Goal: Task Accomplishment & Management: Complete application form

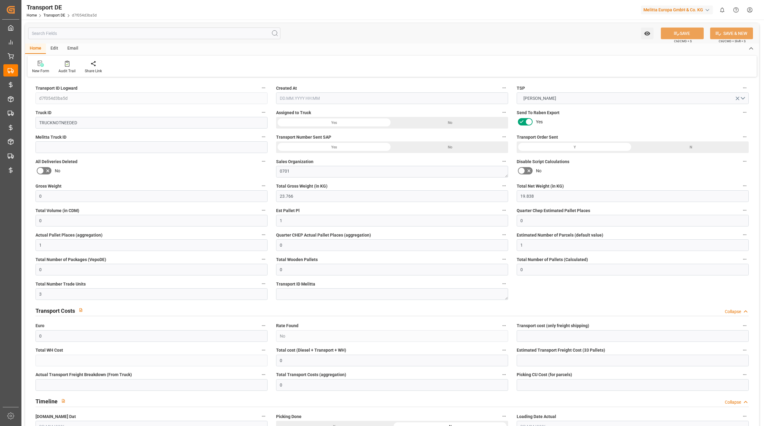
type input "0"
type input "23.766"
type input "19.838"
type input "0"
type input "1"
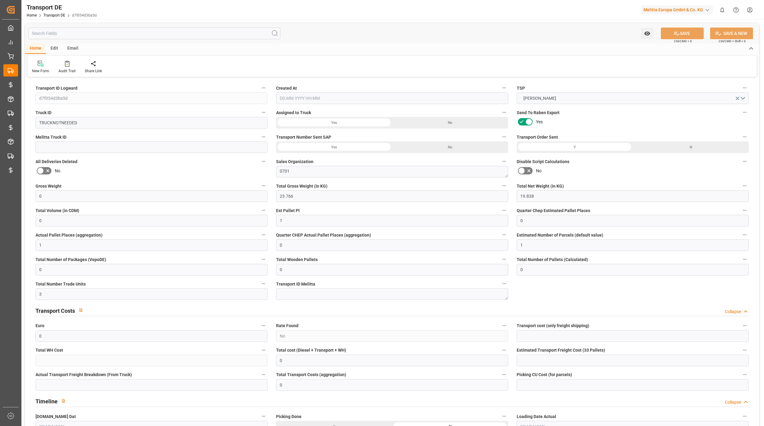
type input "0"
type input "1"
type input "0"
type input "1"
type input "0"
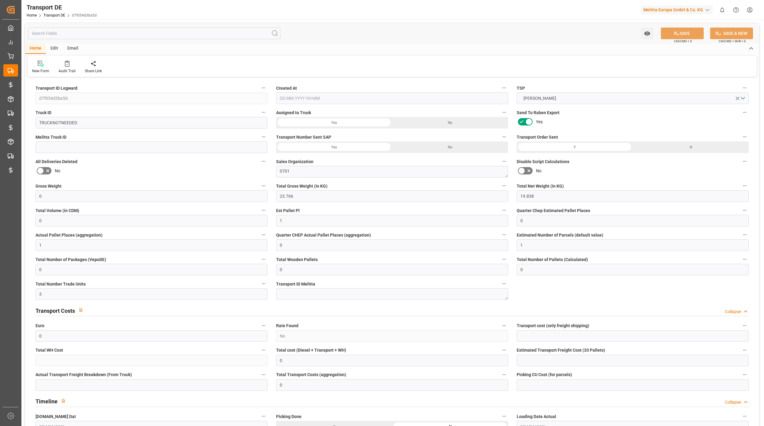
type input "0"
type input "3"
type input "0"
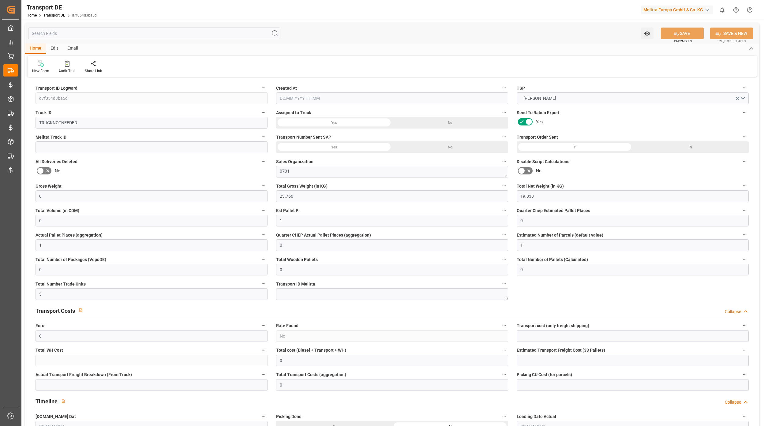
type input "95"
type input "0"
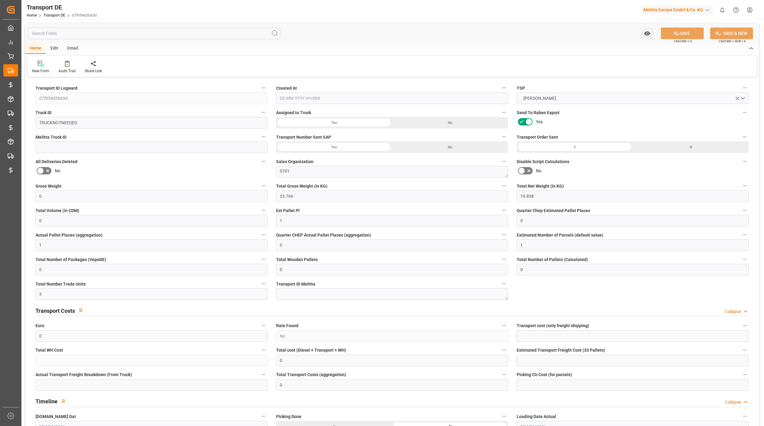
type input "0"
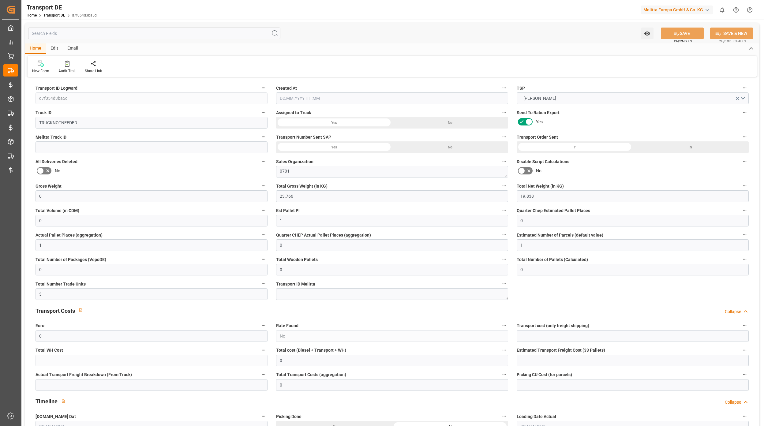
type input "0"
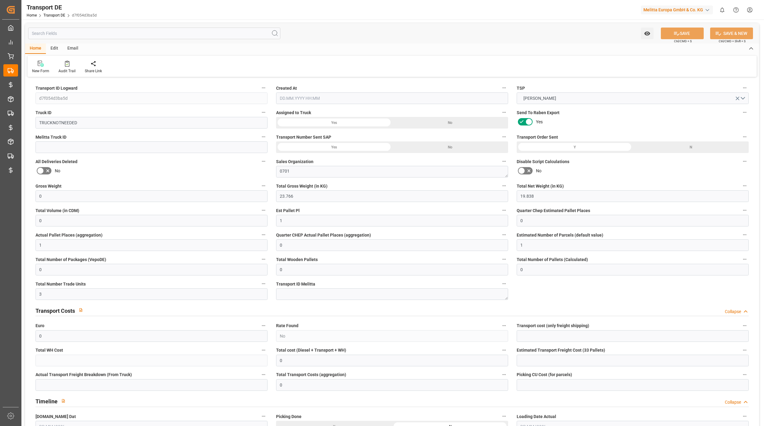
type input "0"
type input "23.766"
type input "2800"
type input "21"
type input "80"
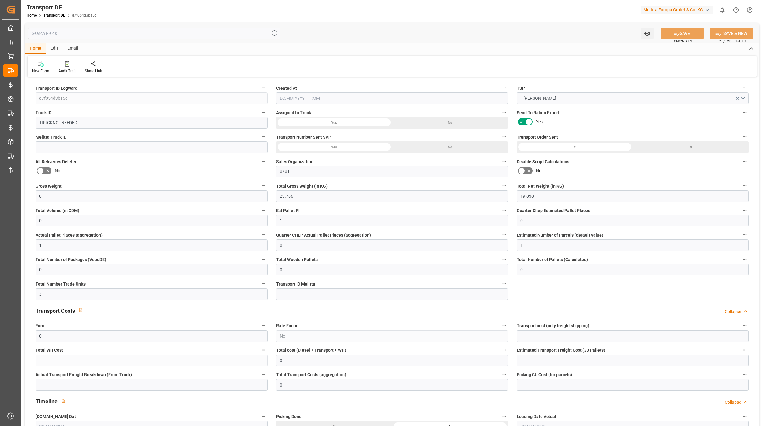
type input "0"
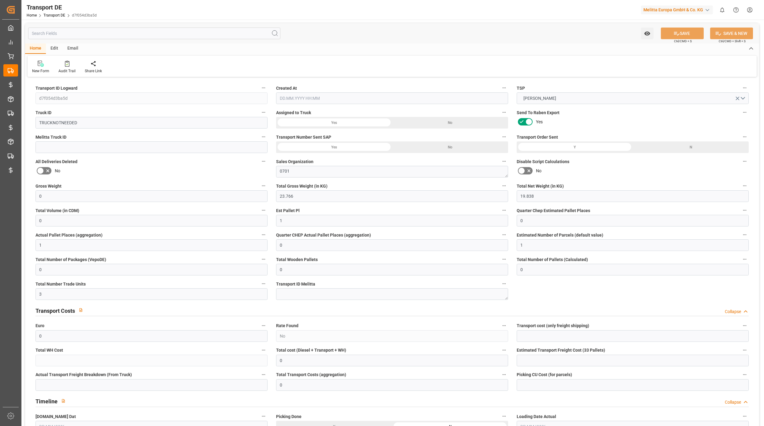
type input "0"
type input "1"
type input "0"
type input "3"
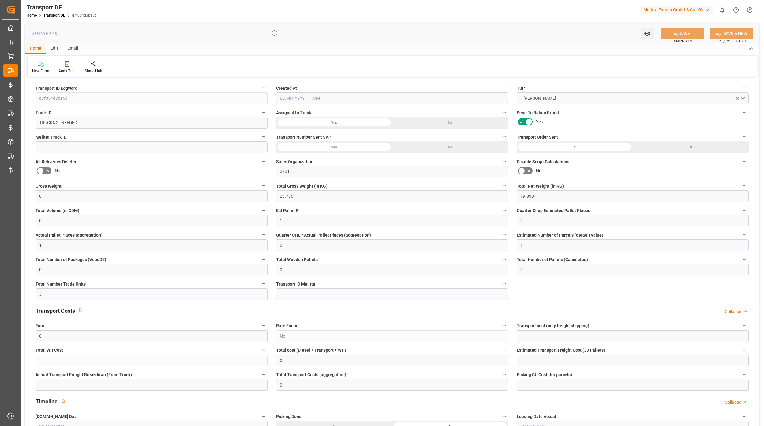
type input "0"
type input "[DATE] 07:28"
type input "[DATE]"
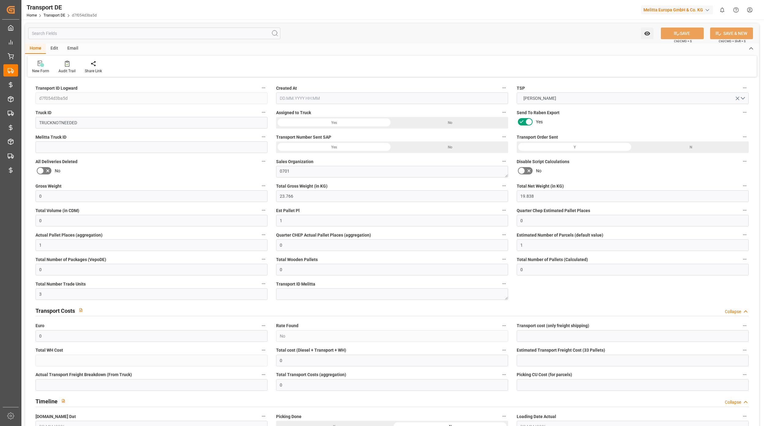
type input "[DATE]"
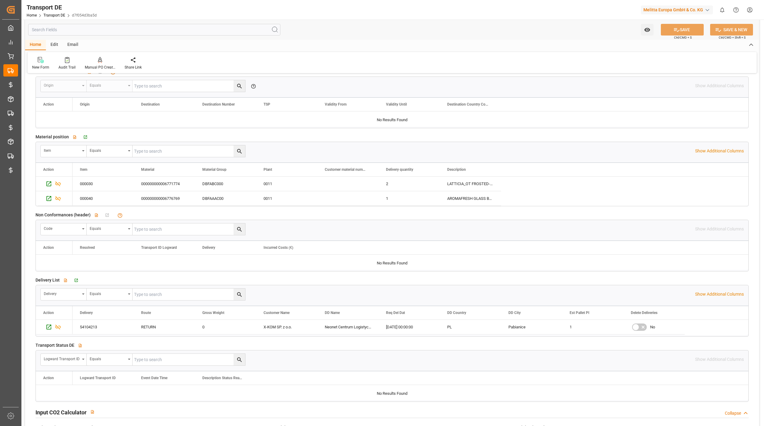
scroll to position [898, 0]
click at [47, 329] on icon "Press SPACE to select this row." at bounding box center [49, 326] width 6 height 6
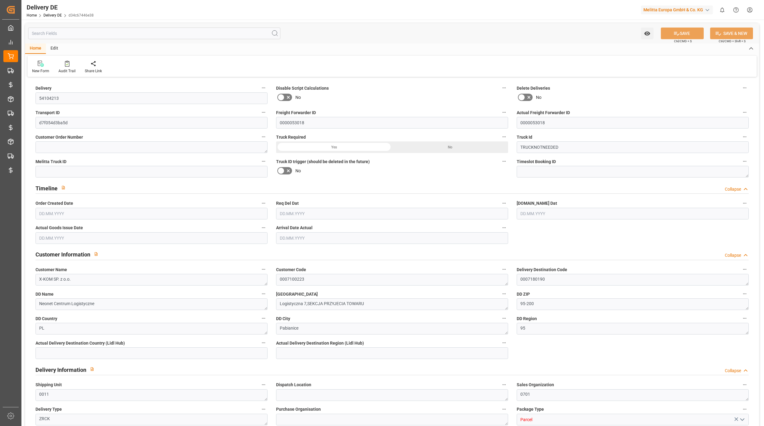
type input "0"
type input "1"
type input "19.838"
type input "0"
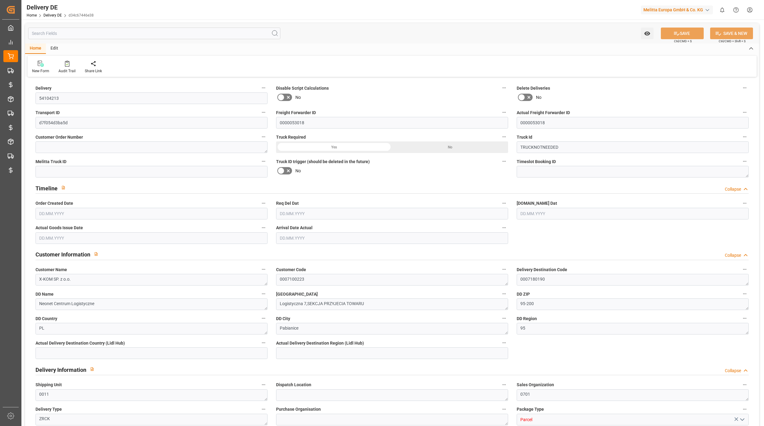
type input "0"
type input "[DATE]"
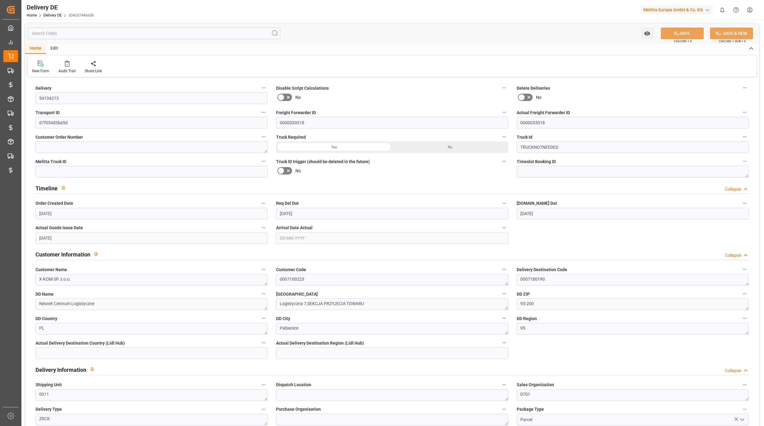
click at [75, 33] on input "text" at bounding box center [154, 34] width 252 height 12
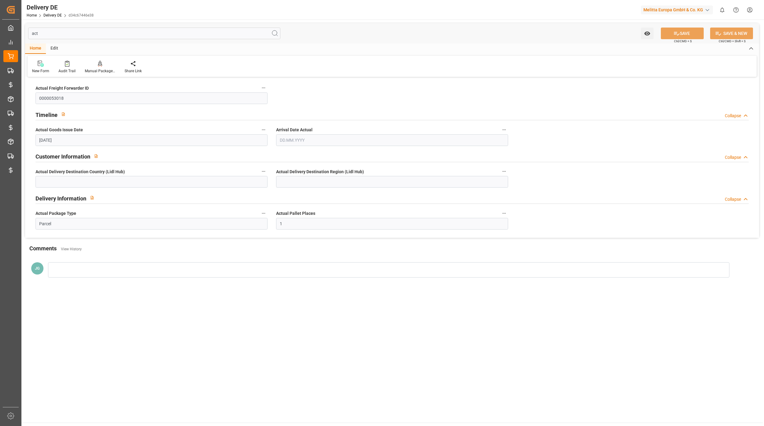
type input "act"
drag, startPoint x: 55, startPoint y: 222, endPoint x: 47, endPoint y: 222, distance: 8.9
click at [44, 222] on input "Parcel" at bounding box center [152, 224] width 232 height 12
type input "Pallet"
drag, startPoint x: 219, startPoint y: 343, endPoint x: 312, endPoint y: 335, distance: 94.1
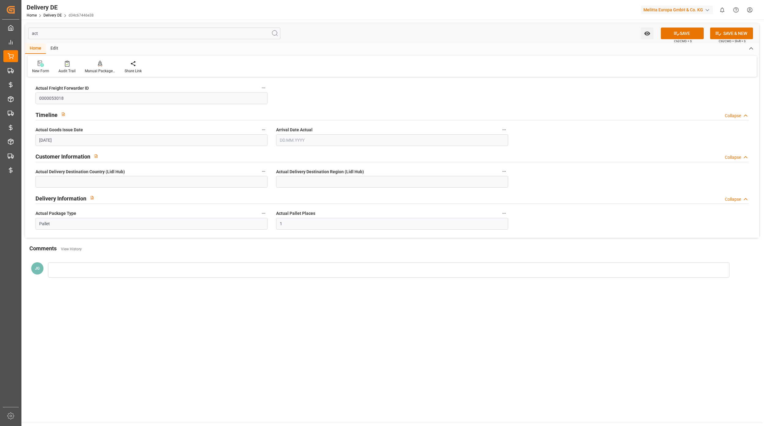
click at [220, 344] on main "act Watch Option SAVE Ctrl/CMD + S SAVE & NEW Ctrl/CMD + Shift + S Home Edit Ne…" at bounding box center [391, 221] width 741 height 403
click at [672, 31] on button "SAVE" at bounding box center [682, 34] width 43 height 12
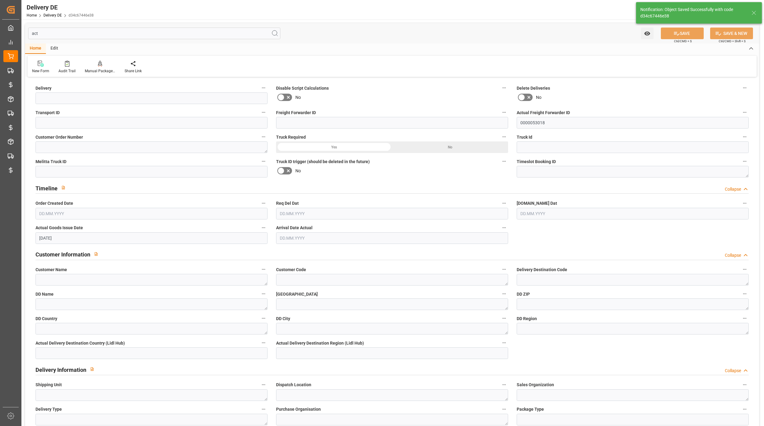
type input "54104213"
type input "d7f054d3ba5d"
type input "0000053018"
type input "TRUCKNOTNEEDED"
type textarea "X-KOM SP. z o.o."
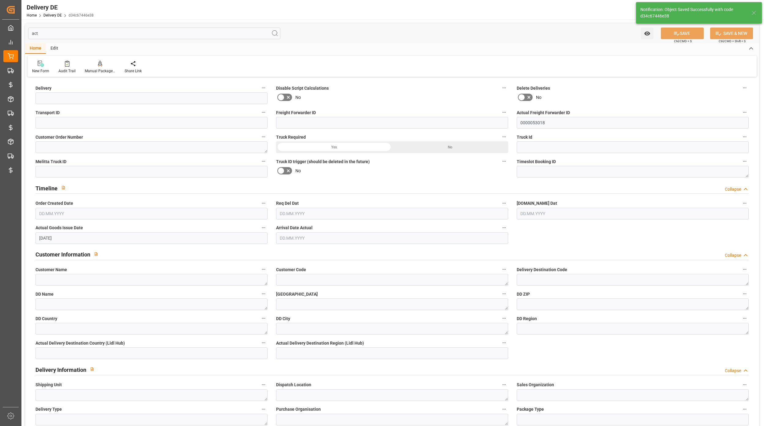
type textarea "0007100223"
type textarea "0007180190"
type textarea "Neonet Centrum Logistyczne"
type textarea "Logistyczna 7,SEKCJA PRZYJECIA TOWARU"
type textarea "95-200"
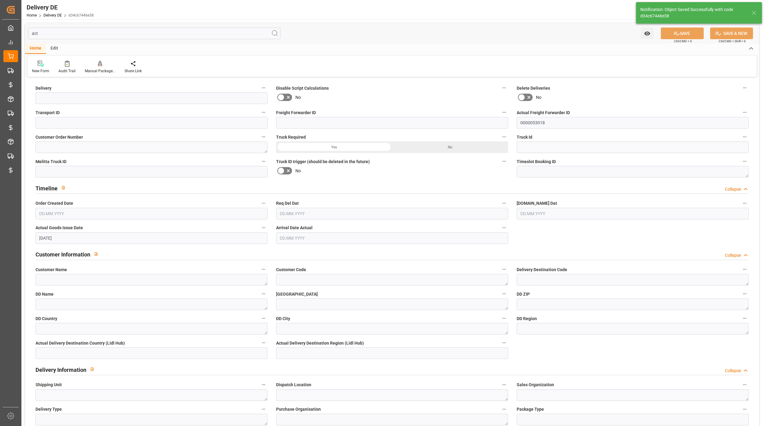
type textarea "PL"
type textarea "Pabianice"
type textarea "95"
type textarea "0011"
type textarea "0701"
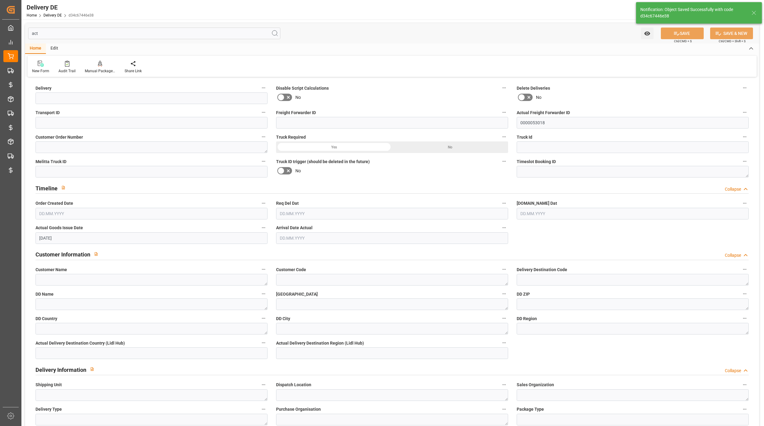
type textarea "ZRCK"
type input "Parcel"
type textarea "RETURN"
type input "RETURN"
type input "DAP"
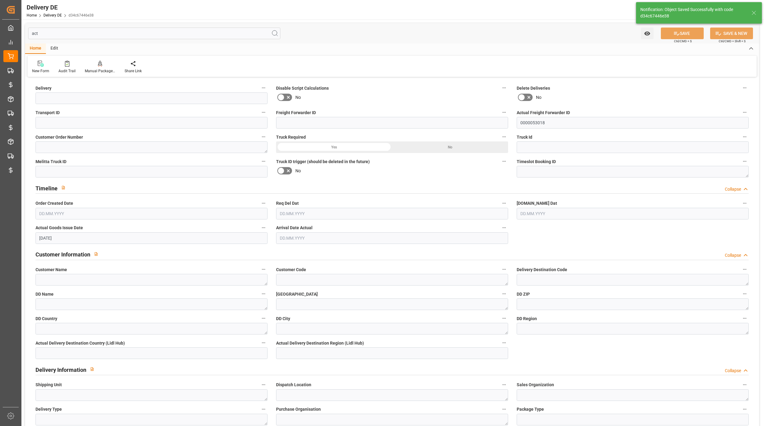
type input "2B"
type input "0"
type input "1"
type input "19.838"
type input "0"
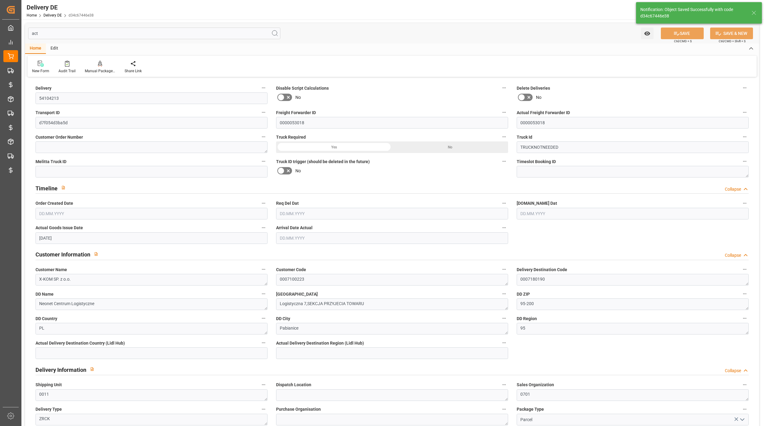
type input "0"
type input "[DATE]"
